Goal: Information Seeking & Learning: Learn about a topic

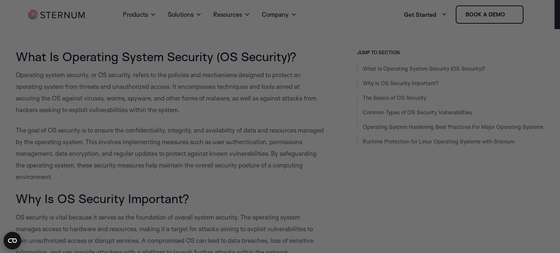
click at [96, 70] on div at bounding box center [282, 128] width 565 height 256
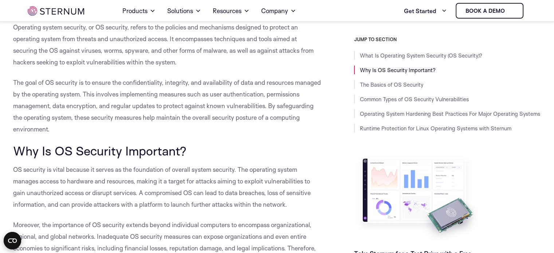
scroll to position [193, 0]
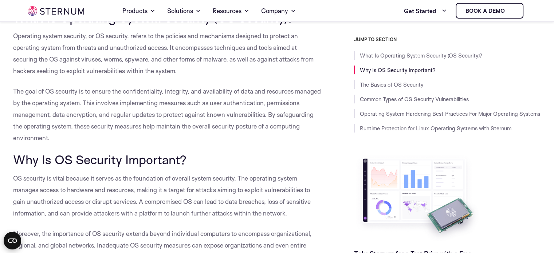
drag, startPoint x: 13, startPoint y: 89, endPoint x: 106, endPoint y: 135, distance: 103.6
click at [106, 135] on p "The goal of OS security is to ensure the confidentiality, integrity, and availa…" at bounding box center [167, 115] width 308 height 58
copy span "The goal of OS security is to ensure the confidentiality, integrity, and availa…"
click at [150, 133] on p "The goal of OS security is to ensure the confidentiality, integrity, and availa…" at bounding box center [167, 115] width 308 height 58
drag, startPoint x: 111, startPoint y: 101, endPoint x: 144, endPoint y: 137, distance: 48.7
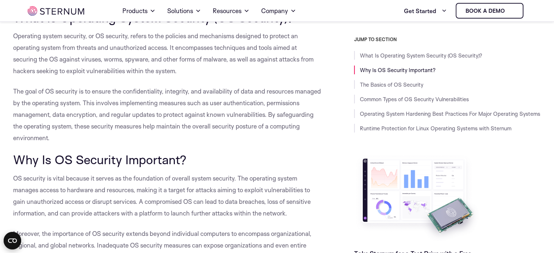
click at [144, 137] on p "The goal of OS security is to ensure the confidentiality, integrity, and availa…" at bounding box center [167, 115] width 308 height 58
copy span "This involves implementing measures such as user authentication, permissions ma…"
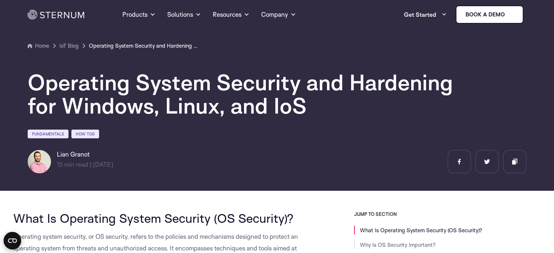
drag, startPoint x: 83, startPoint y: 155, endPoint x: 57, endPoint y: 154, distance: 26.2
click at [57, 154] on h6 "Lian Granot" at bounding box center [85, 154] width 56 height 9
copy h6 "Lian Granot"
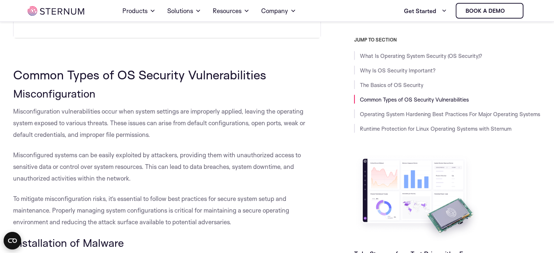
scroll to position [1366, 0]
